Goal: Task Accomplishment & Management: Use online tool/utility

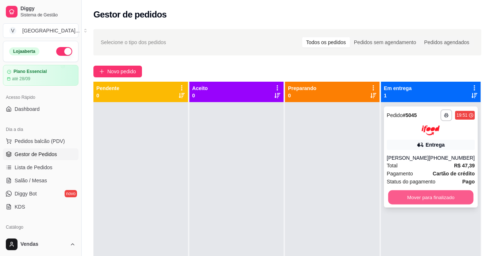
click at [402, 195] on button "Mover para finalizado" at bounding box center [430, 197] width 85 height 14
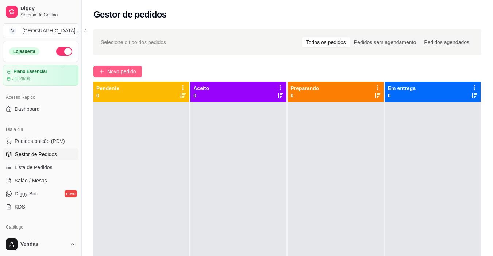
click at [127, 68] on span "Novo pedido" at bounding box center [121, 71] width 29 height 8
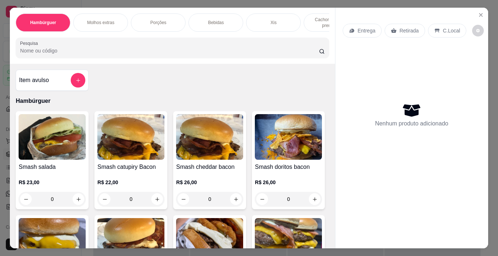
click at [311, 20] on p "Cachorro quente prensado" at bounding box center [331, 23] width 42 height 12
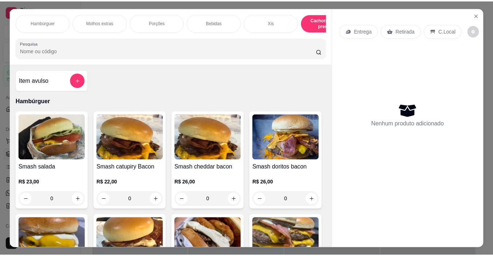
scroll to position [18, 0]
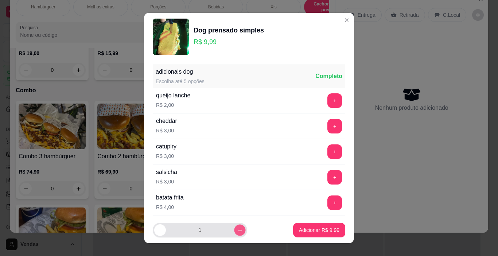
click at [237, 232] on icon "increase-product-quantity" at bounding box center [239, 230] width 5 height 5
type input "2"
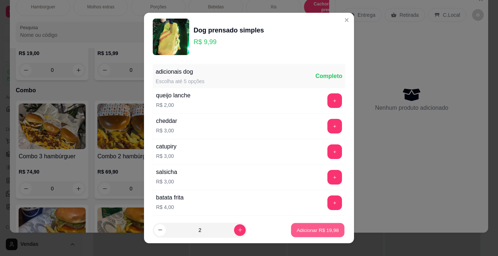
click at [306, 231] on p "Adicionar R$ 19,98" at bounding box center [318, 229] width 42 height 7
type input "2"
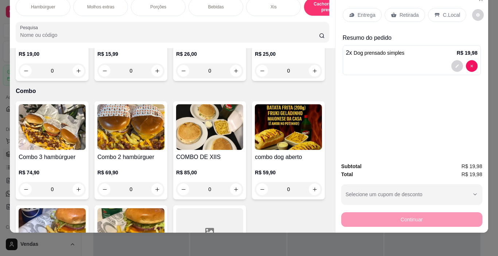
click at [366, 11] on p "Entrega" at bounding box center [367, 14] width 18 height 7
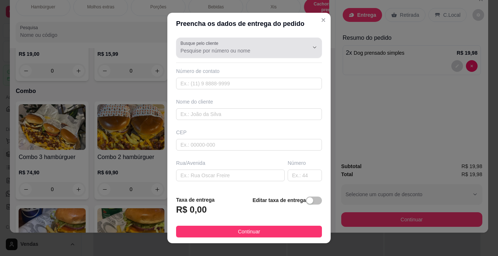
click at [218, 47] on input "Busque pelo cliente" at bounding box center [239, 50] width 117 height 7
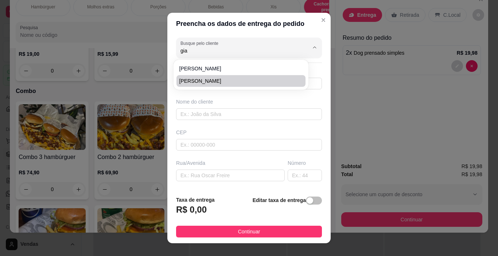
click at [188, 82] on span "[PERSON_NAME]" at bounding box center [237, 80] width 116 height 7
type input "[PERSON_NAME]"
type input "51998267438"
type input "[PERSON_NAME]"
type input "90245000"
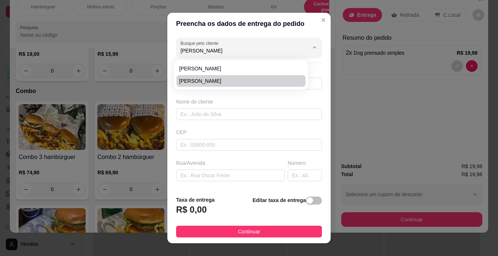
type input "[STREET_ADDRESS][PERSON_NAME]"
type input "103"
type input "Farrapos"
type input "[GEOGRAPHIC_DATA]"
type input "Casa"
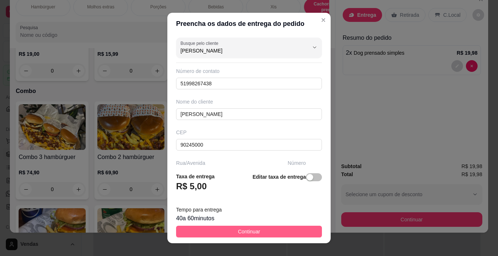
click at [241, 232] on span "Continuar" at bounding box center [249, 232] width 22 height 8
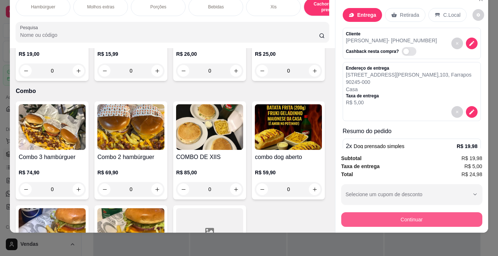
click at [413, 217] on button "Continuar" at bounding box center [411, 219] width 141 height 15
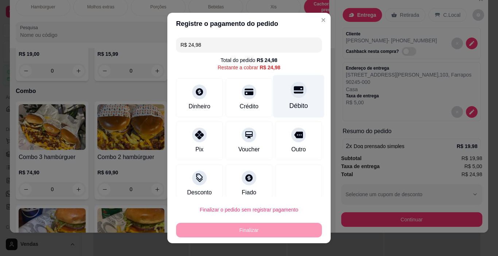
click at [290, 102] on div "Débito" at bounding box center [299, 105] width 19 height 9
type input "R$ 0,00"
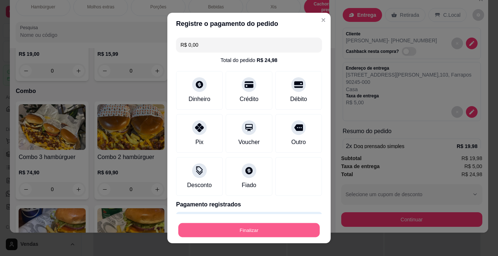
click at [236, 228] on button "Finalizar" at bounding box center [248, 230] width 141 height 14
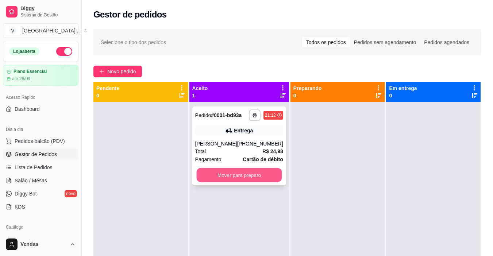
click at [217, 178] on button "Mover para preparo" at bounding box center [238, 175] width 85 height 14
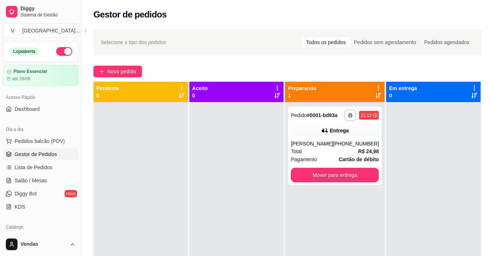
click at [77, 228] on div "Diggy Sistema de Gestão V [GEOGRAPHIC_DATA] ... Loja aberta Plano Essencial até…" at bounding box center [40, 128] width 81 height 256
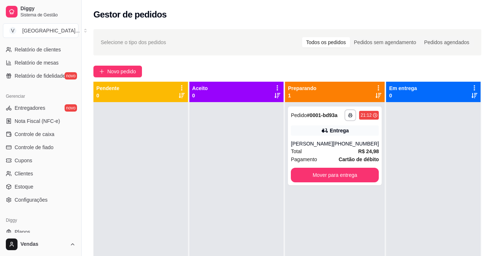
scroll to position [248, 0]
click at [24, 200] on span "Configurações" at bounding box center [31, 199] width 33 height 7
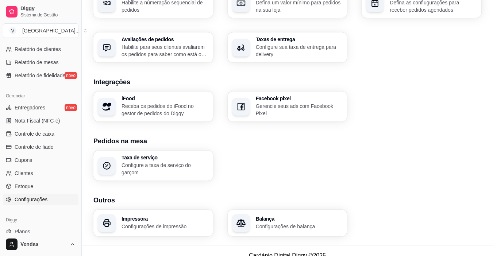
scroll to position [255, 0]
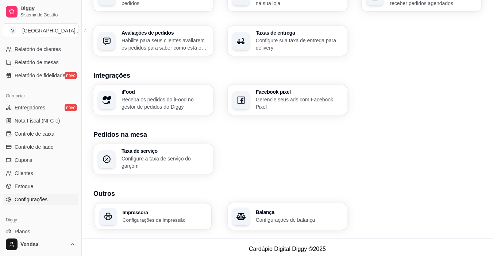
click at [133, 216] on p "Configurações de impressão" at bounding box center [165, 219] width 84 height 7
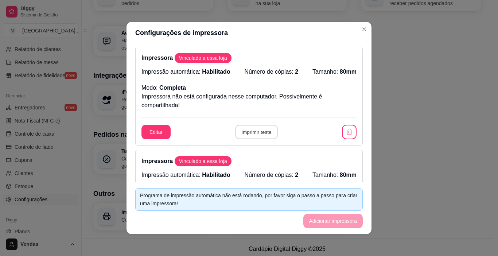
click at [252, 132] on button "Imprimir teste" at bounding box center [256, 132] width 43 height 14
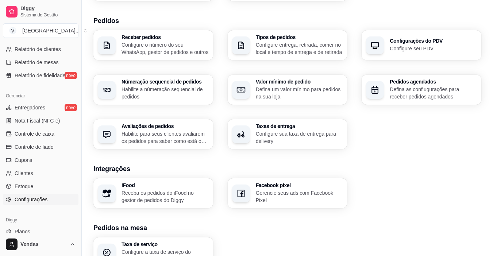
scroll to position [121, 0]
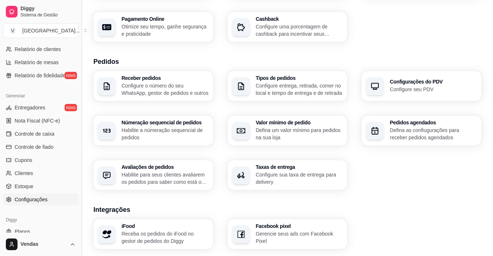
click at [79, 45] on button "Toggle Sidebar" at bounding box center [81, 128] width 6 height 256
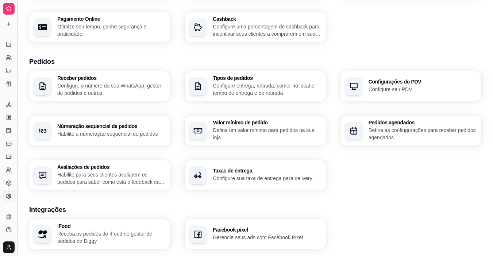
scroll to position [122, 0]
click at [14, 37] on button "Toggle Sidebar" at bounding box center [17, 128] width 6 height 256
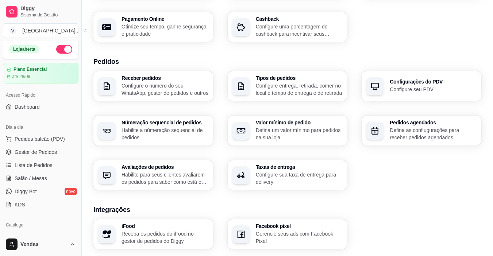
scroll to position [0, 0]
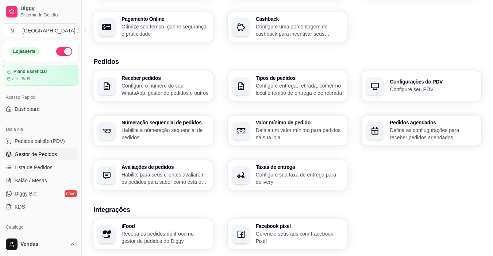
click at [30, 155] on span "Gestor de Pedidos" at bounding box center [36, 154] width 42 height 7
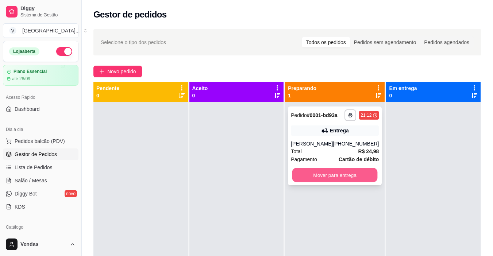
click at [334, 175] on button "Mover para entrega" at bounding box center [334, 175] width 85 height 14
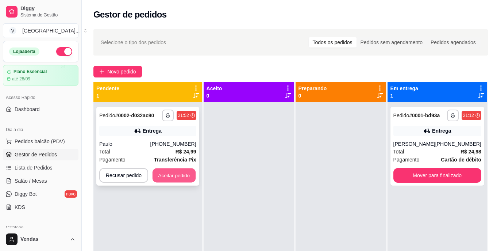
click at [178, 171] on button "Aceitar pedido" at bounding box center [173, 175] width 43 height 14
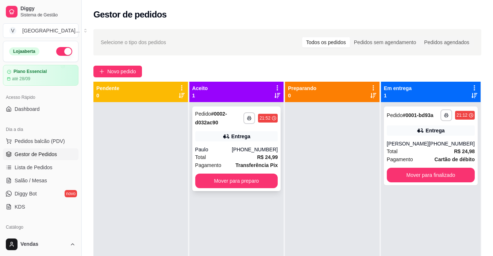
click at [224, 152] on div "Paulo" at bounding box center [213, 149] width 37 height 7
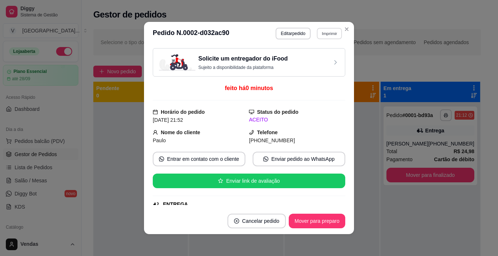
click at [332, 31] on button "Imprimir" at bounding box center [329, 33] width 25 height 11
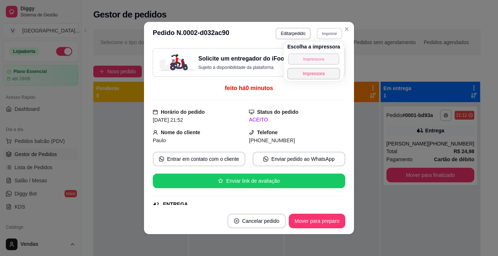
click at [299, 64] on button "Impressora" at bounding box center [313, 58] width 51 height 11
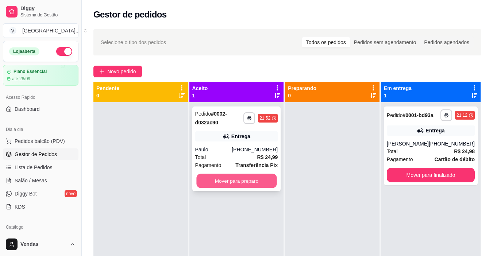
click at [217, 175] on button "Mover para preparo" at bounding box center [236, 181] width 80 height 14
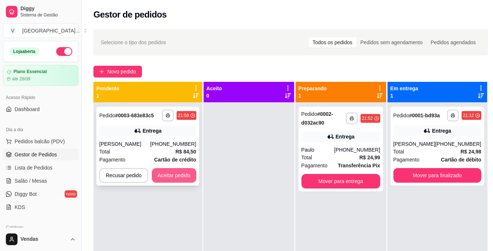
click at [169, 172] on button "Aceitar pedido" at bounding box center [174, 175] width 44 height 15
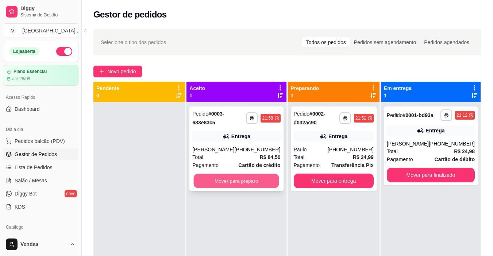
click at [237, 183] on button "Mover para preparo" at bounding box center [236, 181] width 85 height 14
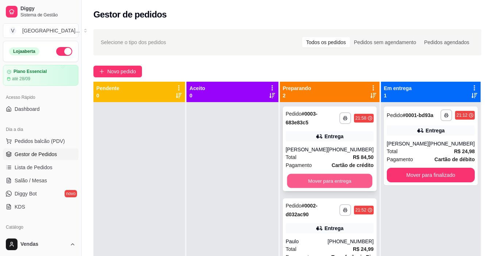
click at [302, 184] on button "Mover para entrega" at bounding box center [329, 181] width 85 height 14
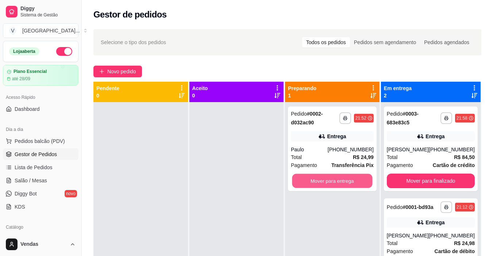
click at [302, 184] on button "Mover para entrega" at bounding box center [332, 181] width 80 height 14
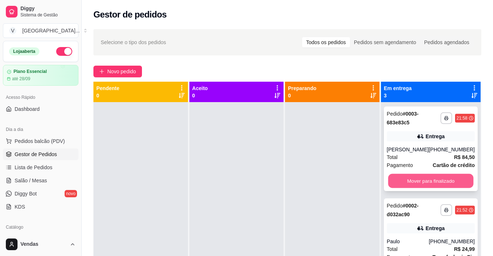
click at [401, 184] on button "Mover para finalizado" at bounding box center [430, 181] width 85 height 14
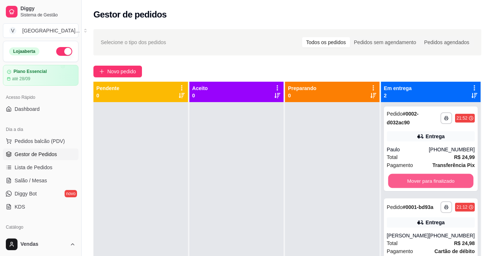
click at [401, 184] on button "Mover para finalizado" at bounding box center [430, 181] width 85 height 14
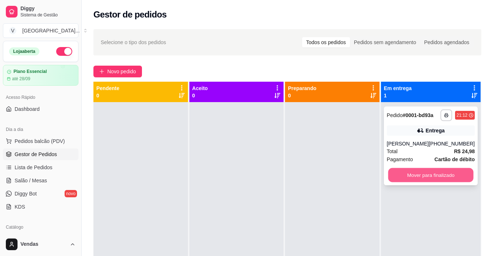
click at [415, 178] on button "Mover para finalizado" at bounding box center [430, 175] width 85 height 14
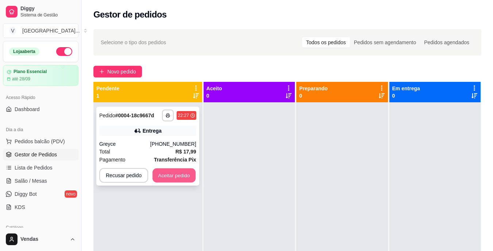
click at [169, 176] on button "Aceitar pedido" at bounding box center [173, 175] width 43 height 14
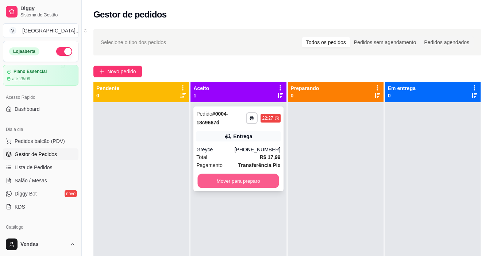
click at [238, 186] on button "Mover para preparo" at bounding box center [238, 181] width 81 height 14
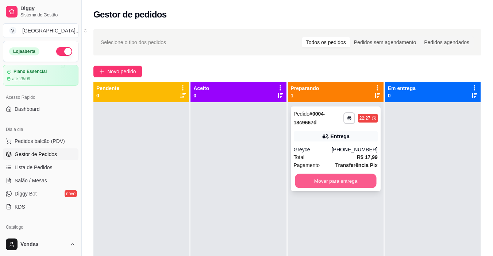
click at [326, 182] on button "Mover para entrega" at bounding box center [335, 181] width 81 height 14
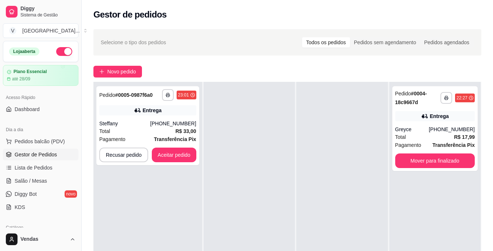
scroll to position [117, 0]
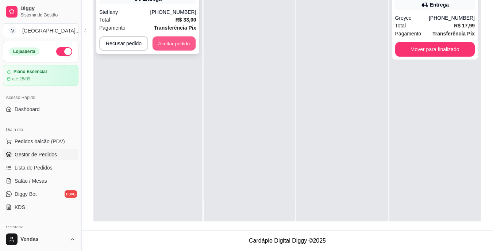
click at [182, 39] on button "Aceitar pedido" at bounding box center [173, 43] width 43 height 14
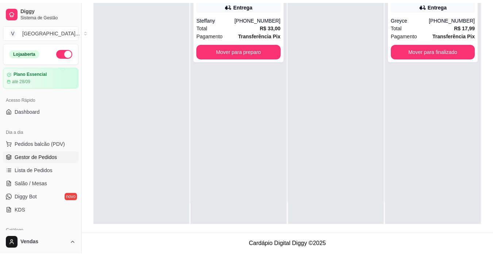
scroll to position [111, 0]
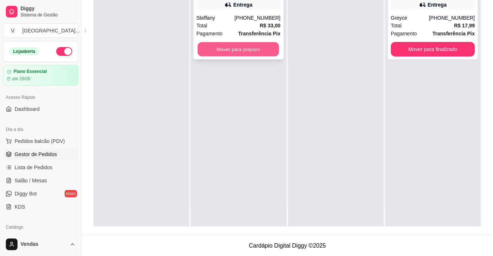
click at [217, 54] on button "Mover para preparo" at bounding box center [238, 49] width 81 height 14
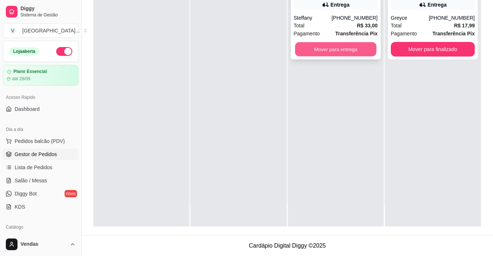
click at [307, 54] on button "Mover para entrega" at bounding box center [335, 49] width 81 height 14
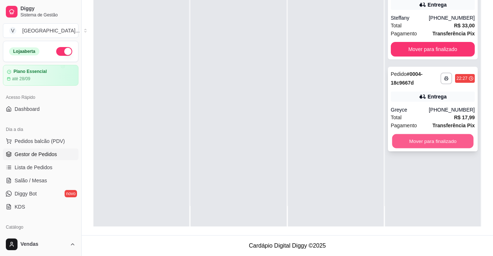
click at [407, 139] on button "Mover para finalizado" at bounding box center [432, 141] width 81 height 14
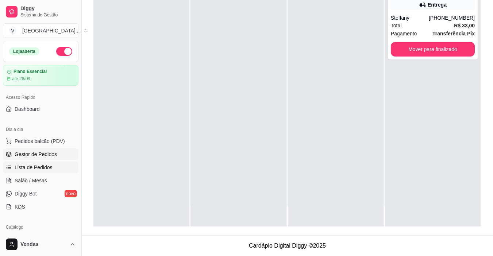
click at [39, 166] on span "Lista de Pedidos" at bounding box center [34, 167] width 38 height 7
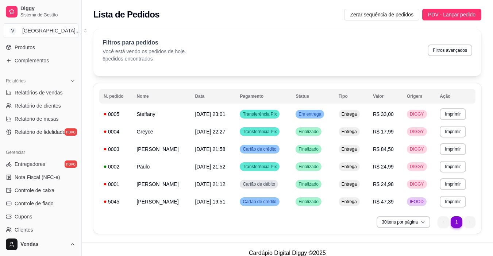
scroll to position [195, 0]
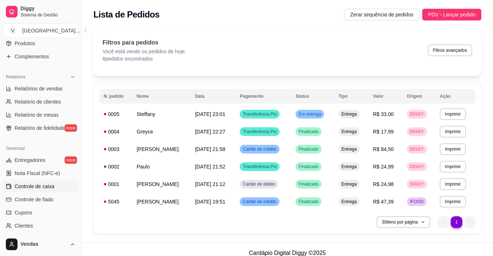
click at [34, 187] on span "Controle de caixa" at bounding box center [35, 186] width 40 height 7
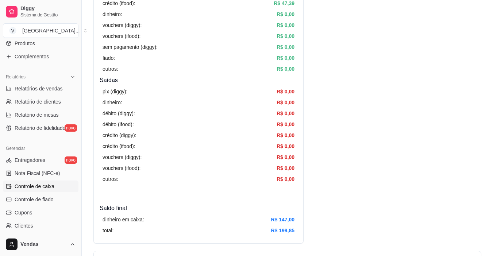
scroll to position [182, 0]
